Goal: Browse casually: Explore the website without a specific task or goal

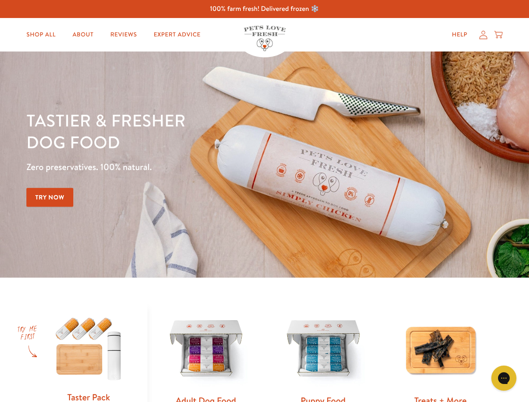
click at [264, 201] on div "Tastier & fresher dog food Zero preservatives. 100% natural. Try Now" at bounding box center [185, 164] width 318 height 111
click at [504, 378] on icon "Gorgias live chat" at bounding box center [504, 378] width 8 height 8
